Goal: Obtain resource: Download file/media

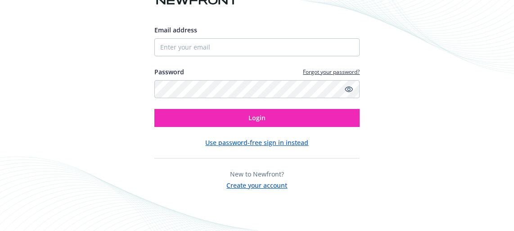
click at [210, 79] on div "Password Forgot your password?" at bounding box center [257, 82] width 206 height 31
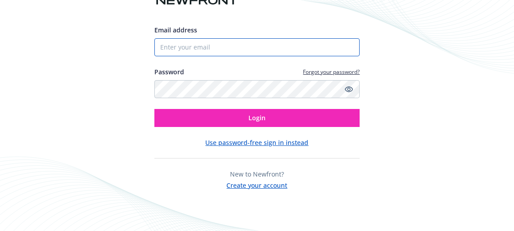
click at [209, 53] on input "Email address" at bounding box center [257, 47] width 206 height 18
click at [209, 50] on input "Email address" at bounding box center [257, 47] width 206 height 18
type input "[EMAIL_ADDRESS]"
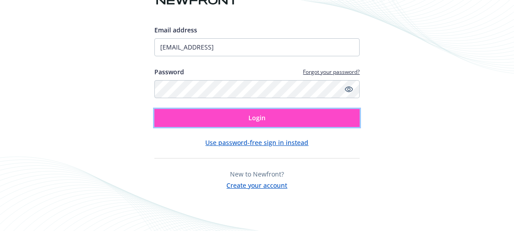
click at [247, 116] on button "Login" at bounding box center [257, 118] width 206 height 18
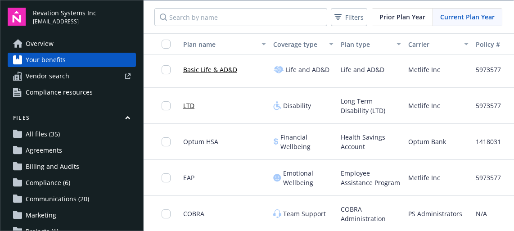
scroll to position [1, 0]
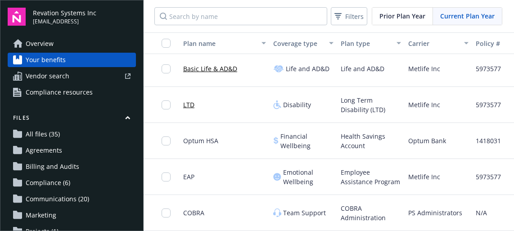
click at [56, 136] on span "All files (35)" at bounding box center [43, 134] width 34 height 14
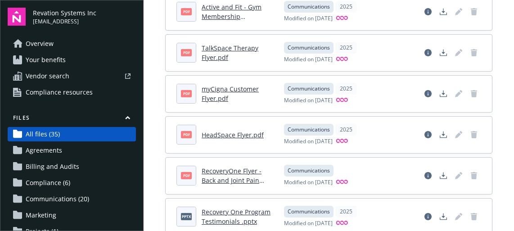
scroll to position [308, 0]
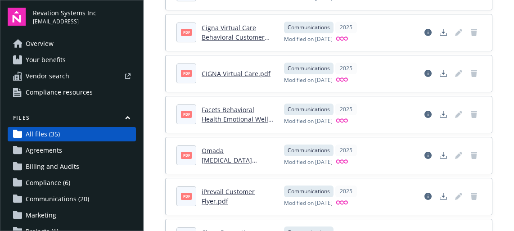
click at [90, 45] on link "Overview" at bounding box center [72, 43] width 128 height 14
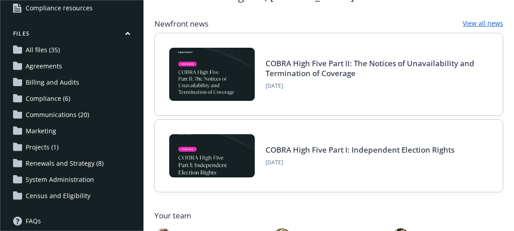
scroll to position [94, 0]
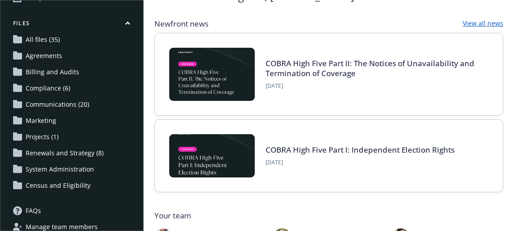
click at [60, 154] on span "Renewals and Strategy (8)" at bounding box center [65, 153] width 78 height 14
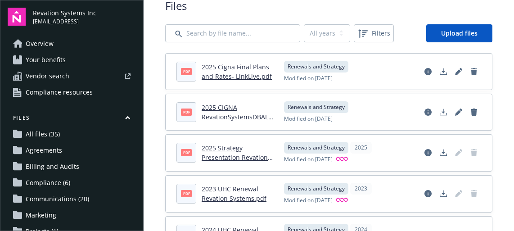
scroll to position [11, 0]
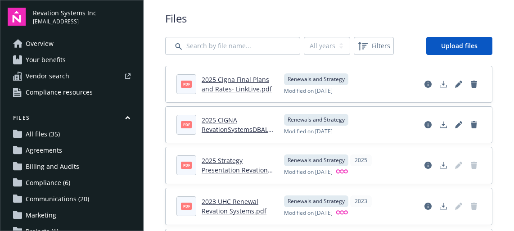
click at [230, 126] on link "2025 CIGNA RevationSystemsDBALinkLive_MidYear_2025.pdf" at bounding box center [237, 134] width 70 height 37
click at [237, 77] on link "2025 Cigna Final Plans and Rates- LinkLive.pdf" at bounding box center [237, 84] width 70 height 18
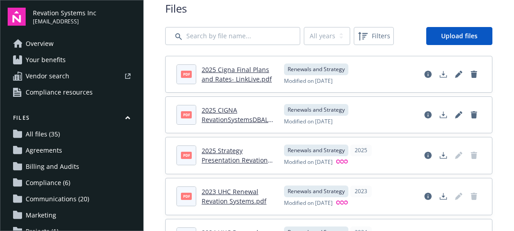
scroll to position [20, 0]
click at [47, 136] on span "All files (35)" at bounding box center [43, 134] width 34 height 14
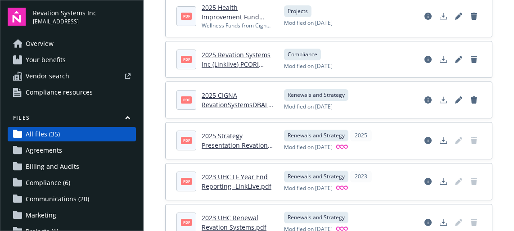
scroll to position [988, 0]
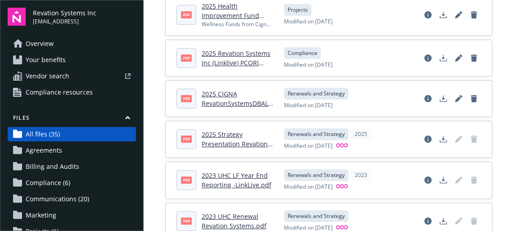
drag, startPoint x: 237, startPoint y: 145, endPoint x: 268, endPoint y: 88, distance: 65.2
click at [236, 97] on link "2025 CIGNA RevationSystemsDBALinkLive_MidYear_2025.pdf" at bounding box center [237, 108] width 70 height 37
click at [220, 101] on link "2025 CIGNA RevationSystemsDBALinkLive_MidYear_2025.pdf" at bounding box center [237, 108] width 70 height 37
click at [227, 52] on link "2025 Revation Systems Inc (Linklive) PCORI Calculation (4).pdf" at bounding box center [236, 62] width 69 height 27
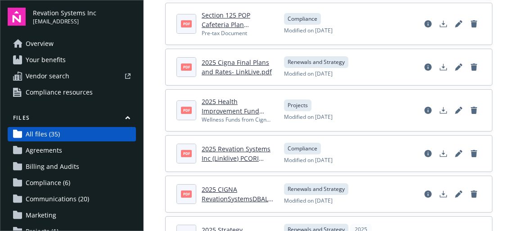
scroll to position [892, 0]
click at [232, 61] on link "2025 Cigna Final Plans and Rates- LinkLive.pdf" at bounding box center [237, 67] width 70 height 18
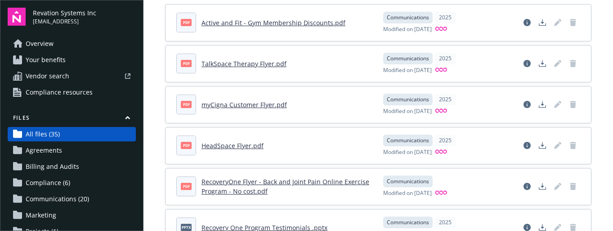
scroll to position [72, 0]
click at [251, 64] on link "TalkSpace Therapy Flyer.pdf" at bounding box center [244, 64] width 85 height 9
